Goal: Register for event/course

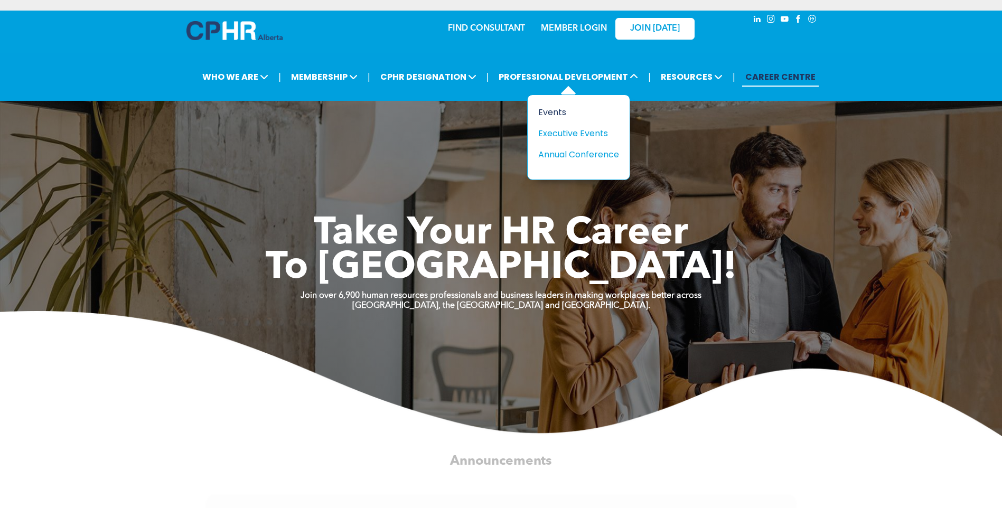
click at [580, 117] on div "Events" at bounding box center [574, 112] width 73 height 13
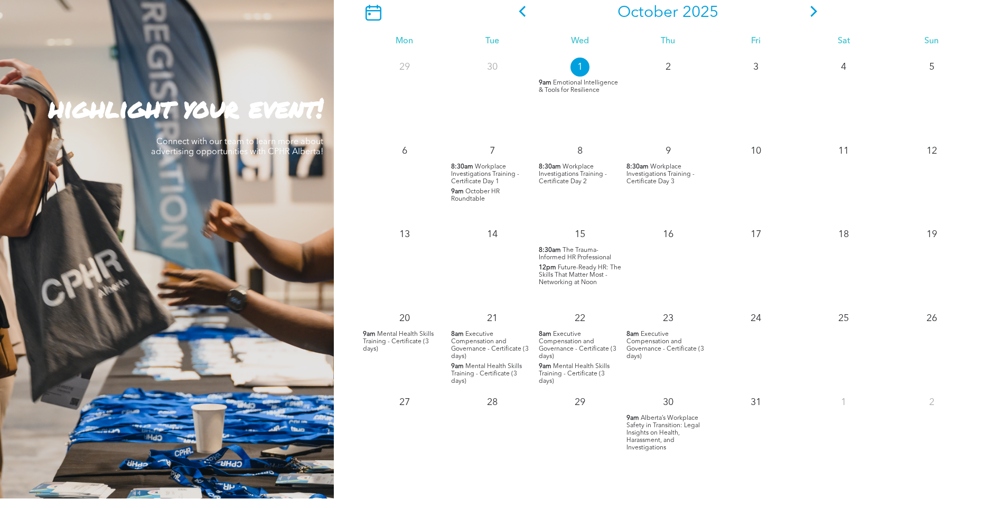
scroll to position [964, 0]
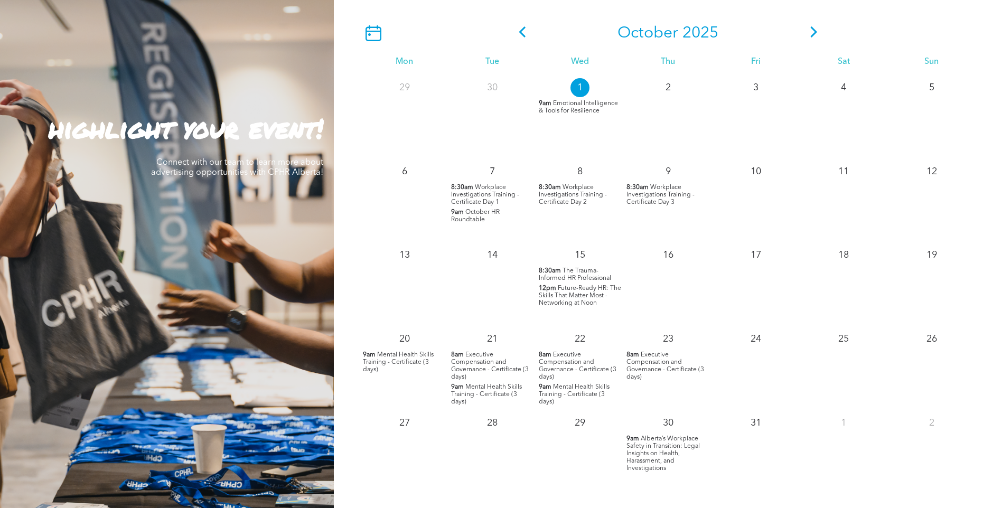
click at [569, 94] on div "1 9am Emotional Intelligence & Tools for Resilience" at bounding box center [580, 116] width 88 height 84
click at [583, 183] on div "8 8:30am Workplace Investigations Training - Certificate Day 2" at bounding box center [580, 200] width 88 height 84
click at [571, 198] on span "Workplace Investigations Training - Certificate Day 2" at bounding box center [573, 194] width 68 height 21
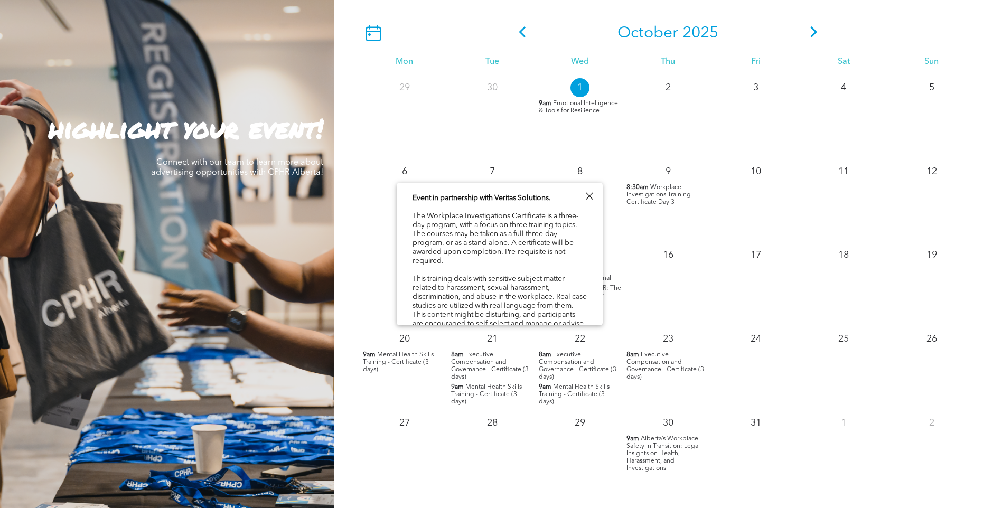
scroll to position [32, 0]
click at [690, 211] on div "9 8:30am Workplace Investigations Training - Certificate Day 3" at bounding box center [668, 200] width 88 height 84
click at [673, 198] on span "Workplace Investigations Training - Certificate Day 3" at bounding box center [661, 194] width 68 height 21
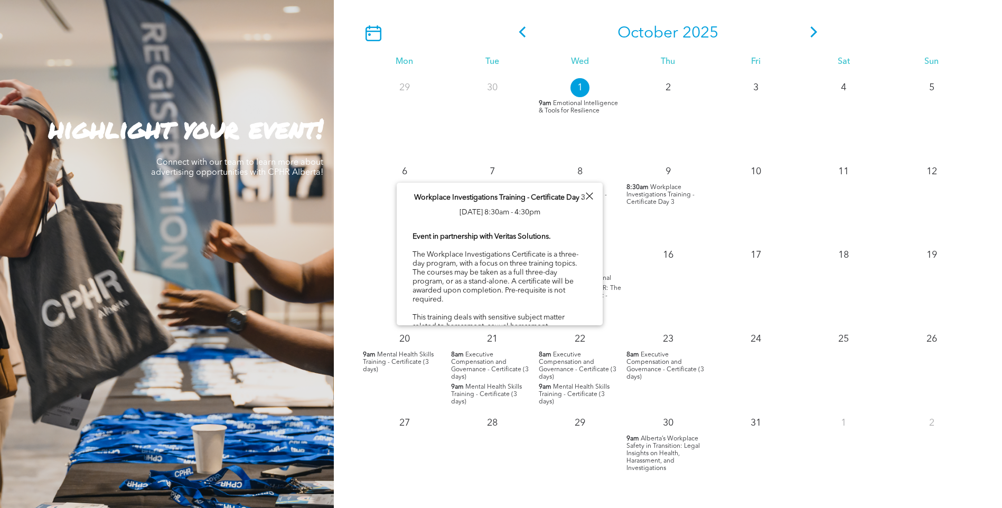
click at [590, 193] on div at bounding box center [589, 196] width 14 height 14
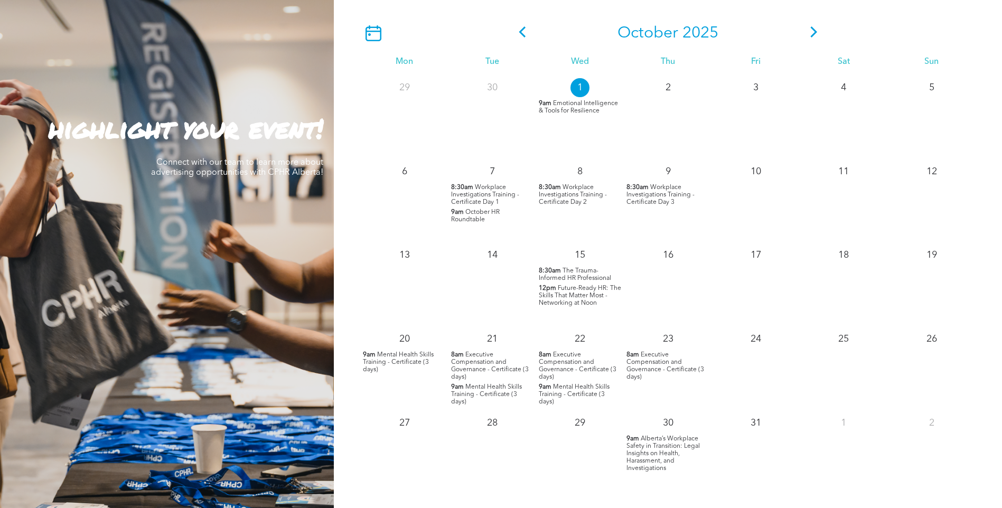
click at [486, 188] on span "Workplace Investigations Training - Certificate Day 1" at bounding box center [485, 194] width 68 height 21
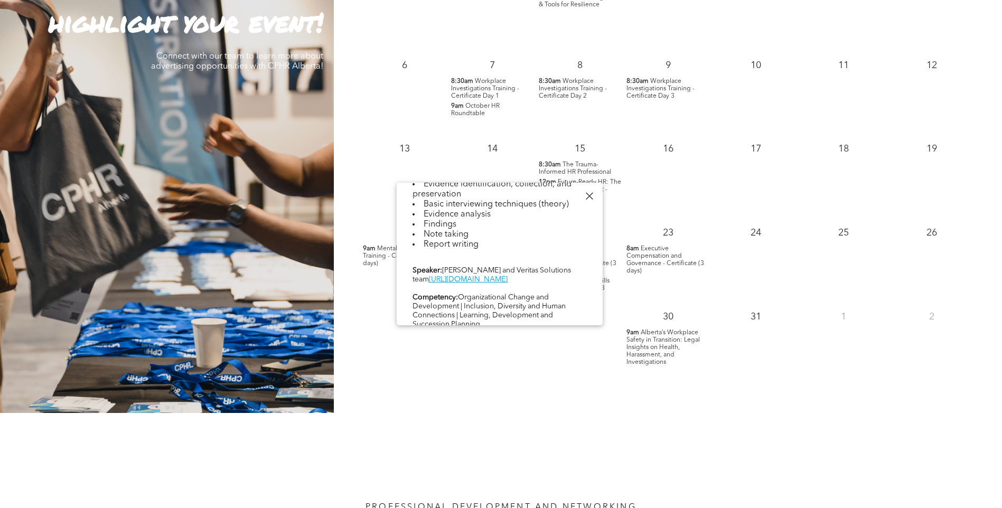
scroll to position [442, 0]
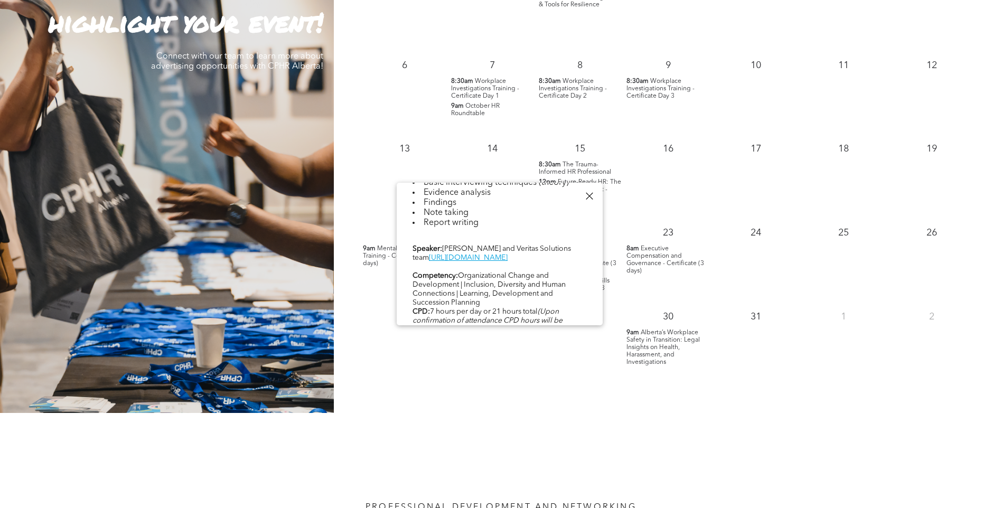
click at [571, 98] on span "Workplace Investigations Training - Certificate Day 2" at bounding box center [573, 88] width 68 height 21
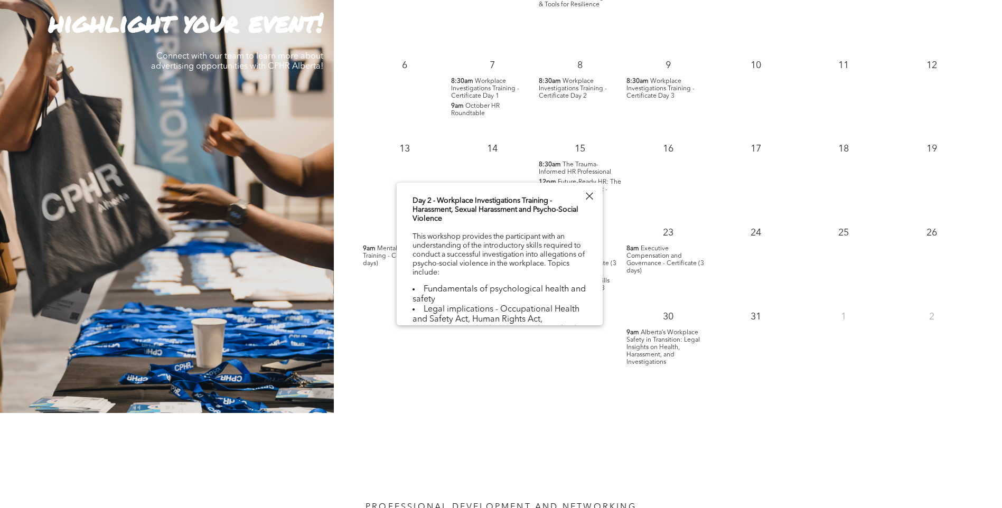
scroll to position [269, 0]
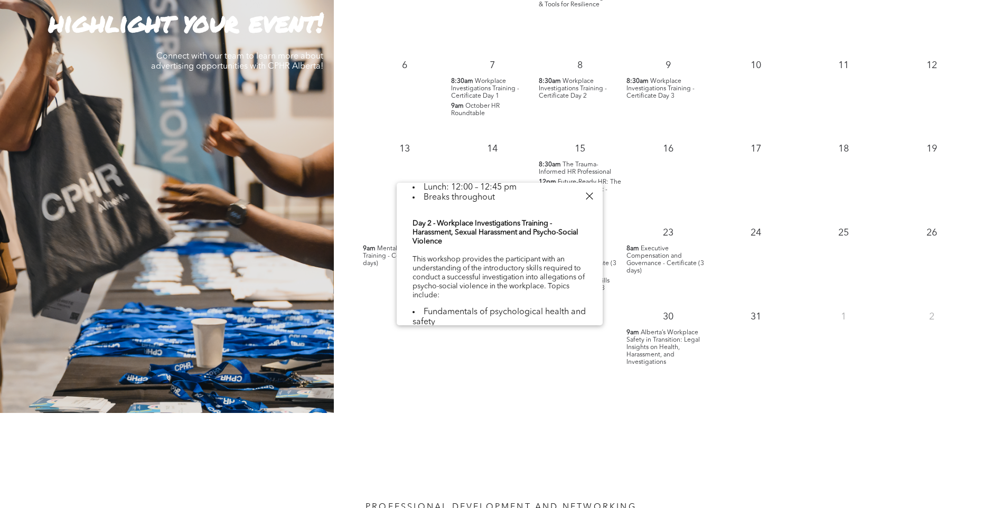
click at [585, 87] on span "Workplace Investigations Training - Certificate Day 2" at bounding box center [573, 88] width 68 height 21
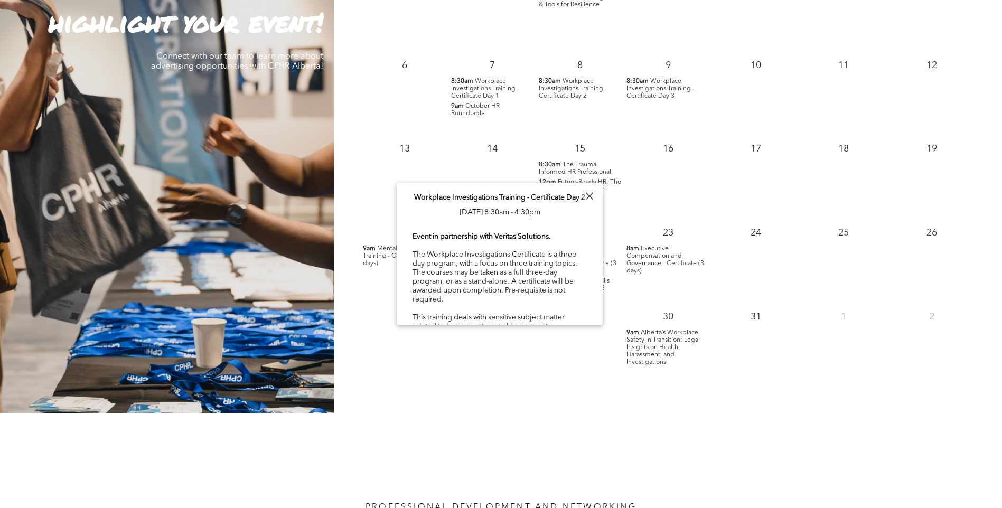
click at [673, 92] on span "Workplace Investigations Training - Certificate Day 3" at bounding box center [661, 88] width 68 height 21
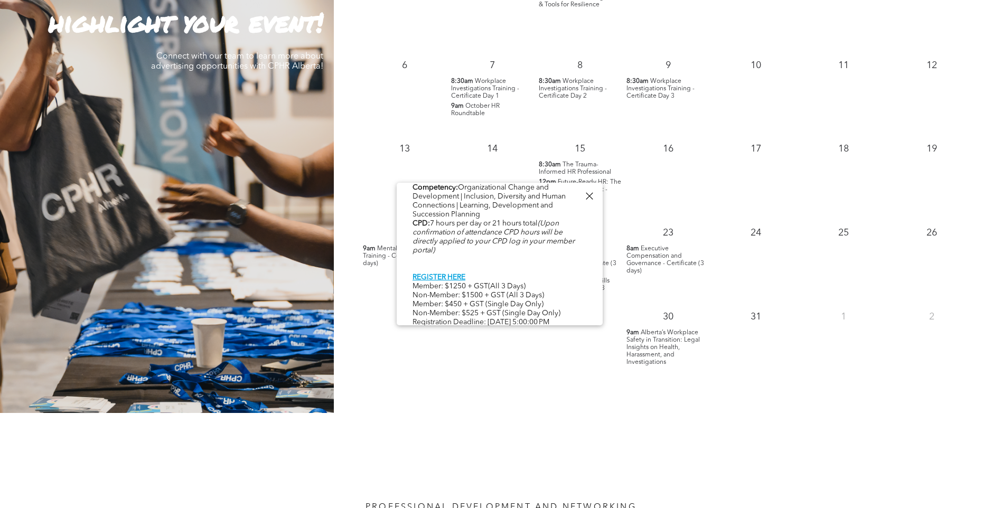
scroll to position [542, 0]
click at [568, 422] on div "PROFESSIONAL DEVELOPMENT AND NETWORKING Member Testimonials" at bounding box center [501, 486] width 1002 height 146
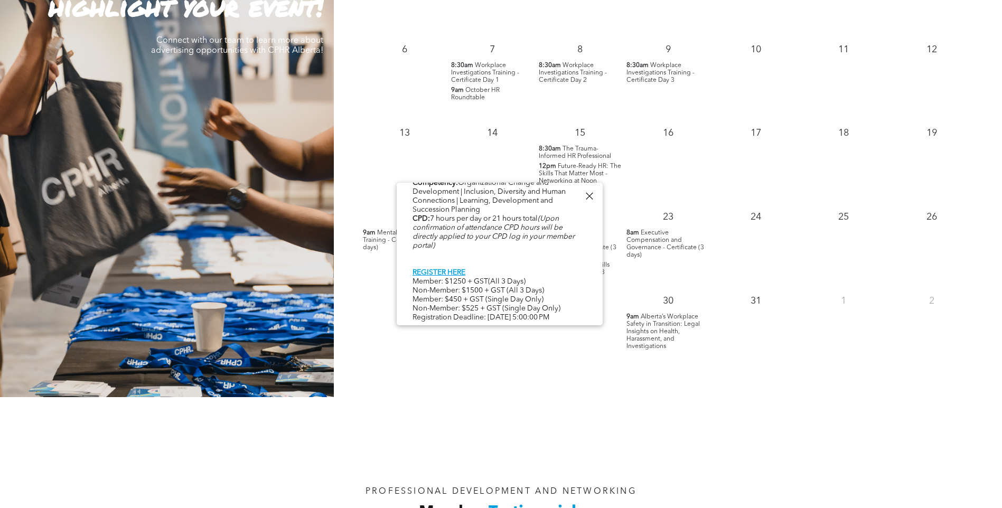
scroll to position [1093, 0]
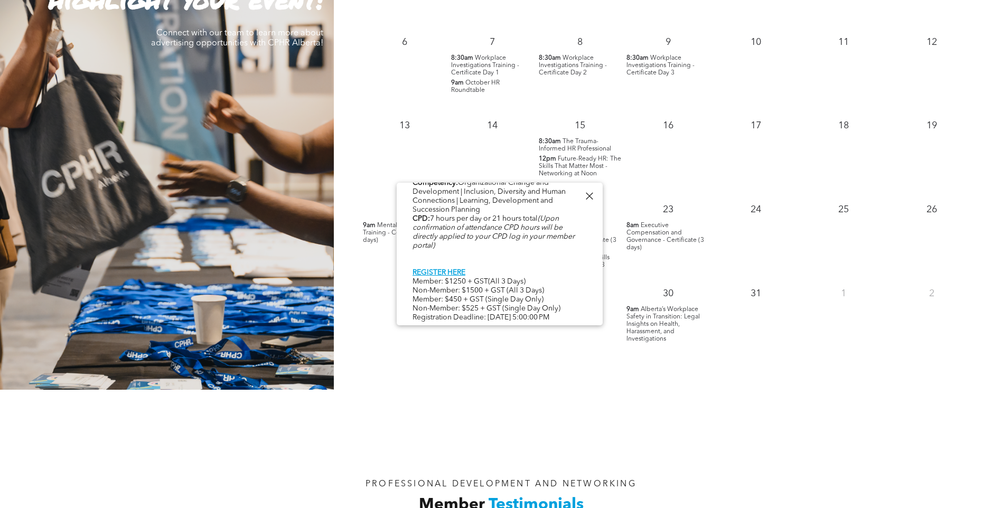
click at [658, 326] on span "Alberta’s Workplace Safety in Transition: Legal Insights on Health, Harassment,…" at bounding box center [663, 324] width 73 height 36
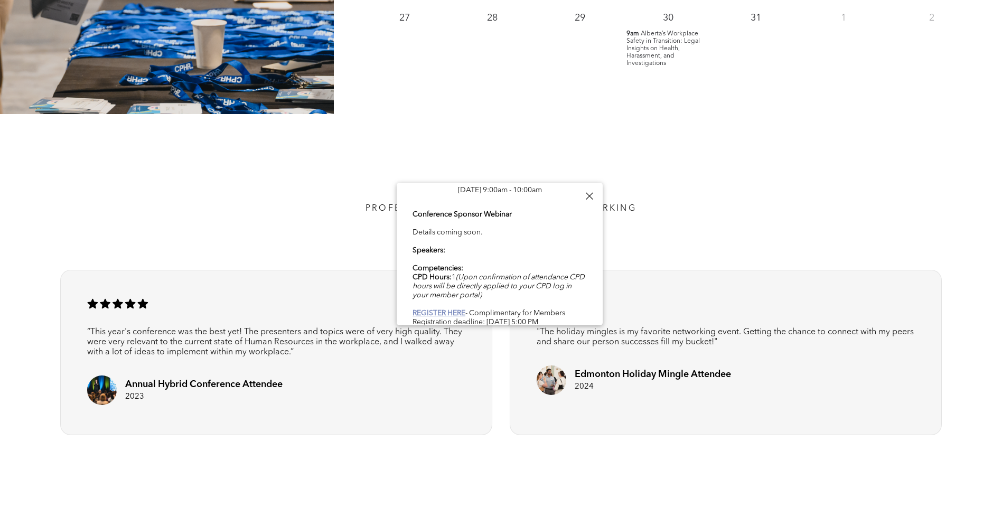
scroll to position [1371, 0]
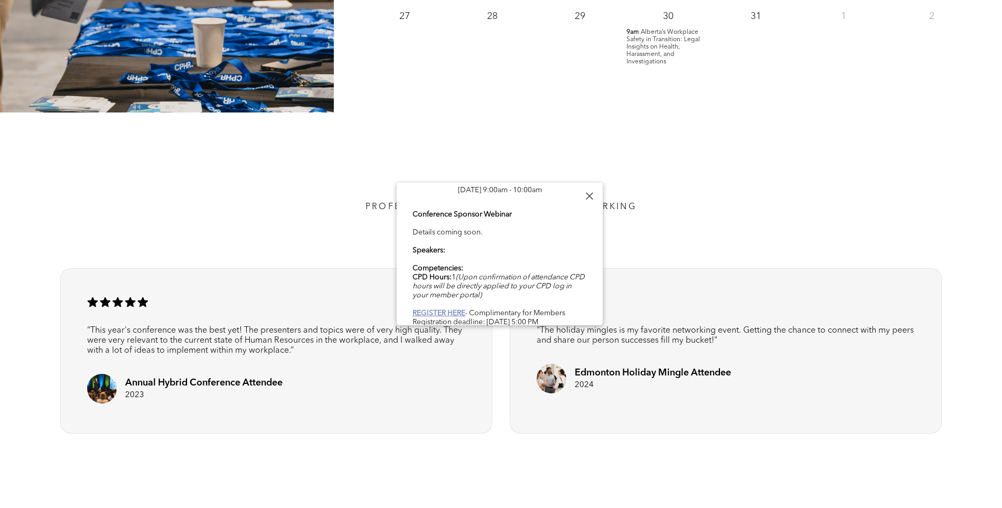
click at [434, 310] on b "REGISTER HERE" at bounding box center [439, 313] width 53 height 7
